Goal: Task Accomplishment & Management: Manage account settings

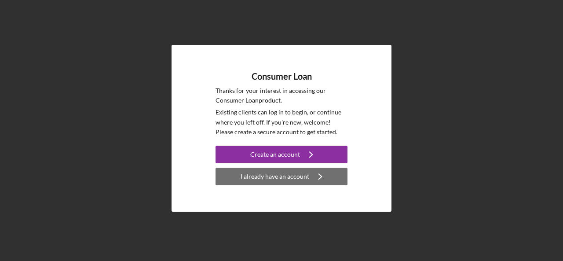
click at [275, 176] on div "I already have an account" at bounding box center [274, 176] width 69 height 18
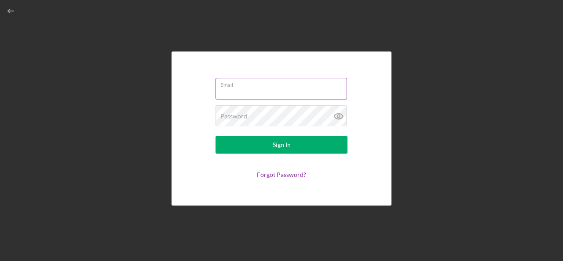
click at [246, 90] on input "Email" at bounding box center [280, 88] width 131 height 21
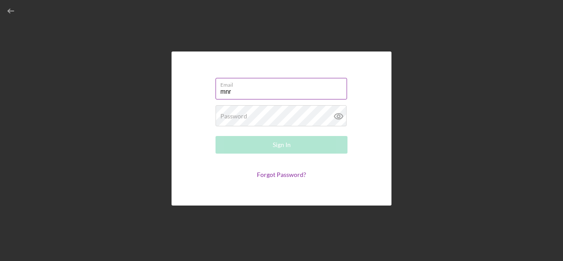
type input "[EMAIL_ADDRESS][DOMAIN_NAME]"
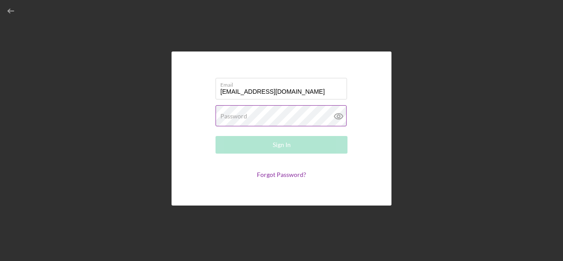
click at [246, 109] on div "Password Required" at bounding box center [281, 116] width 132 height 22
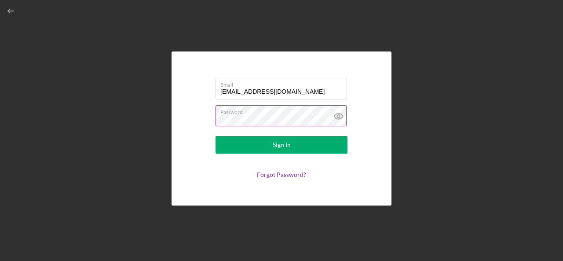
click at [215, 136] on button "Sign In" at bounding box center [281, 145] width 132 height 18
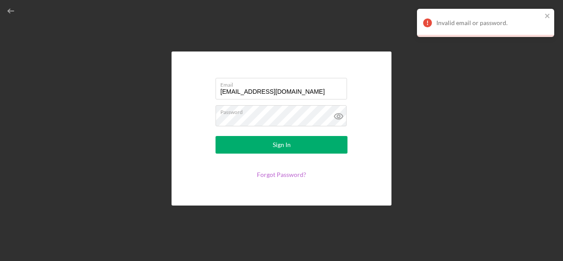
click at [272, 173] on link "Forgot Password?" at bounding box center [281, 174] width 49 height 7
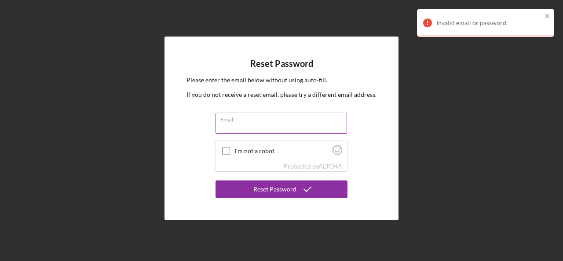
click at [249, 125] on input "Email" at bounding box center [280, 123] width 131 height 21
type input "[EMAIL_ADDRESS][DOMAIN_NAME]"
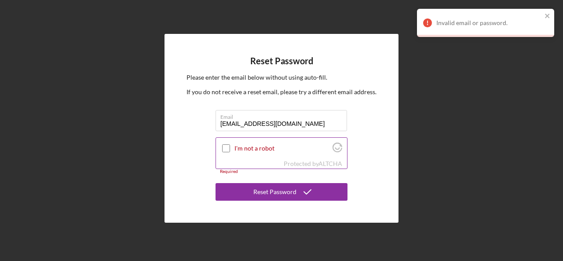
click at [225, 150] on input "I'm not a robot" at bounding box center [226, 148] width 8 height 8
checkbox input "true"
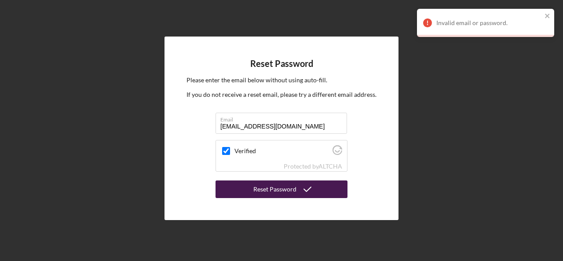
click at [240, 187] on button "Reset Password" at bounding box center [281, 189] width 132 height 18
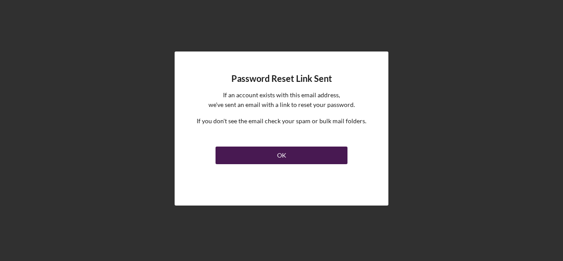
click at [273, 153] on button "OK" at bounding box center [281, 155] width 132 height 18
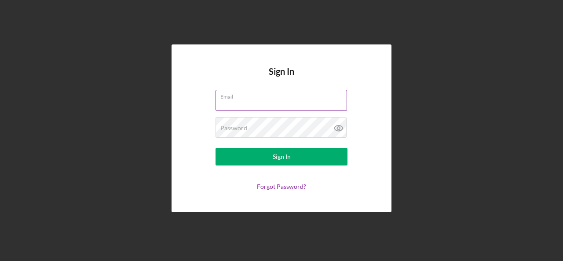
click at [243, 103] on input "Email" at bounding box center [280, 100] width 131 height 21
type input "[EMAIL_ADDRESS][DOMAIN_NAME]"
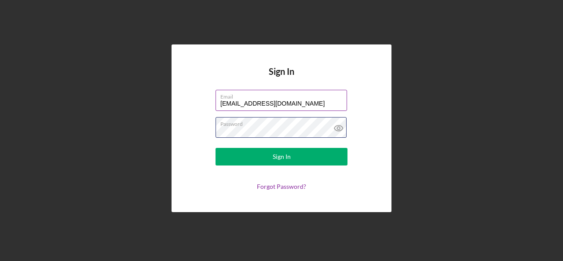
click at [215, 148] on button "Sign In" at bounding box center [281, 157] width 132 height 18
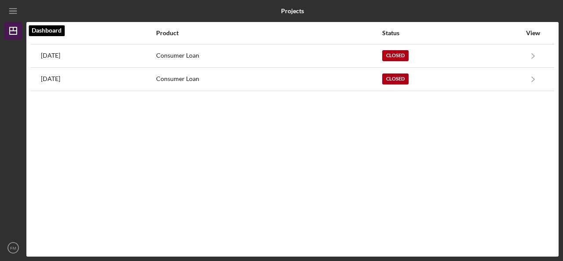
click at [14, 31] on line "button" at bounding box center [13, 31] width 7 height 0
click at [11, 246] on text "FM" at bounding box center [13, 247] width 6 height 5
click at [11, 11] on line "button" at bounding box center [12, 11] width 7 height 0
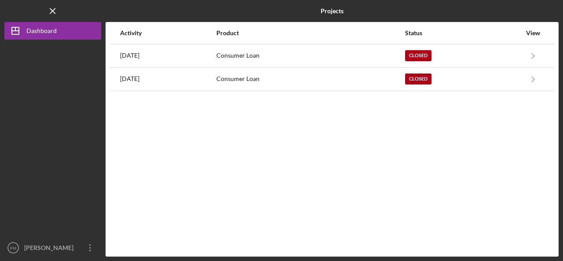
click at [373, 154] on div "Activity Product Status View [DATE] Consumer Loan Closed Icon/Navigate Consumer…" at bounding box center [331, 139] width 453 height 234
click at [45, 161] on div at bounding box center [52, 139] width 97 height 199
click at [186, 184] on div "Activity Product Status View [DATE] Consumer Loan Closed Icon/Navigate Consumer…" at bounding box center [331, 139] width 453 height 234
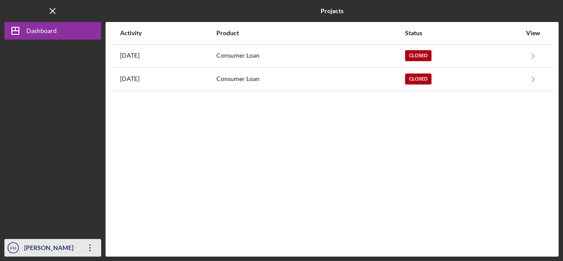
click at [90, 247] on icon "button" at bounding box center [89, 247] width 1 height 7
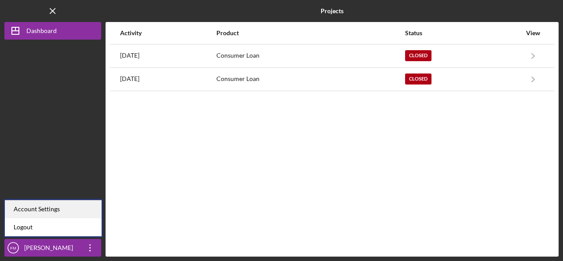
click at [29, 211] on div "Account Settings" at bounding box center [53, 209] width 97 height 18
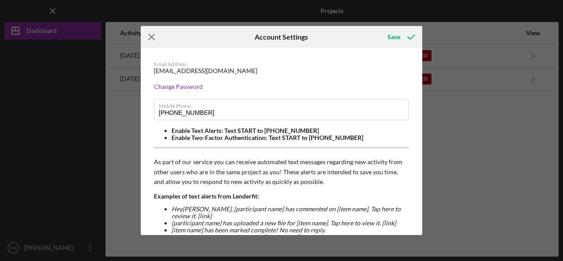
click at [153, 36] on icon "Icon/Menu Close" at bounding box center [152, 37] width 22 height 22
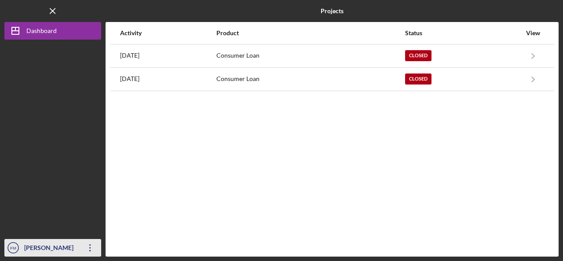
click at [34, 247] on div "[PERSON_NAME]" at bounding box center [50, 249] width 57 height 20
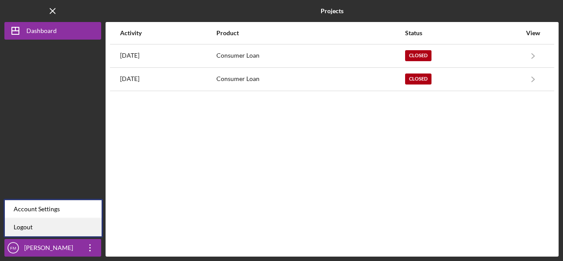
click at [24, 225] on link "Logout" at bounding box center [53, 227] width 97 height 18
